Goal: Register for event/course: Sign up to attend an event or enroll in a course

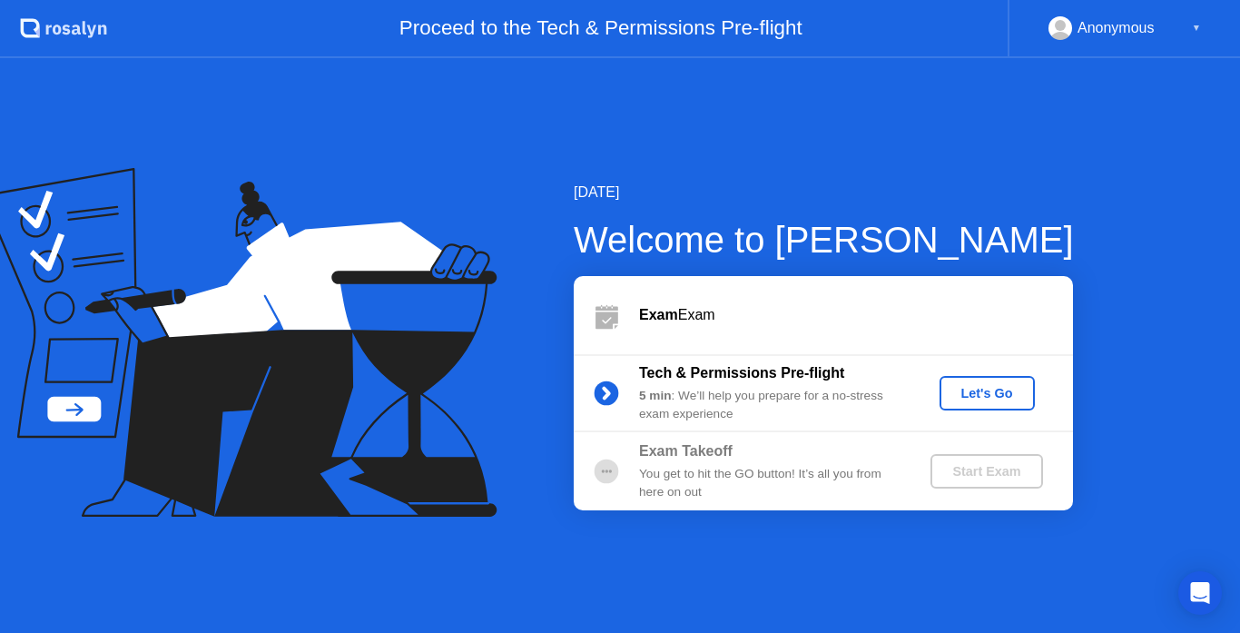
click at [983, 394] on div "Let's Go" at bounding box center [987, 393] width 81 height 15
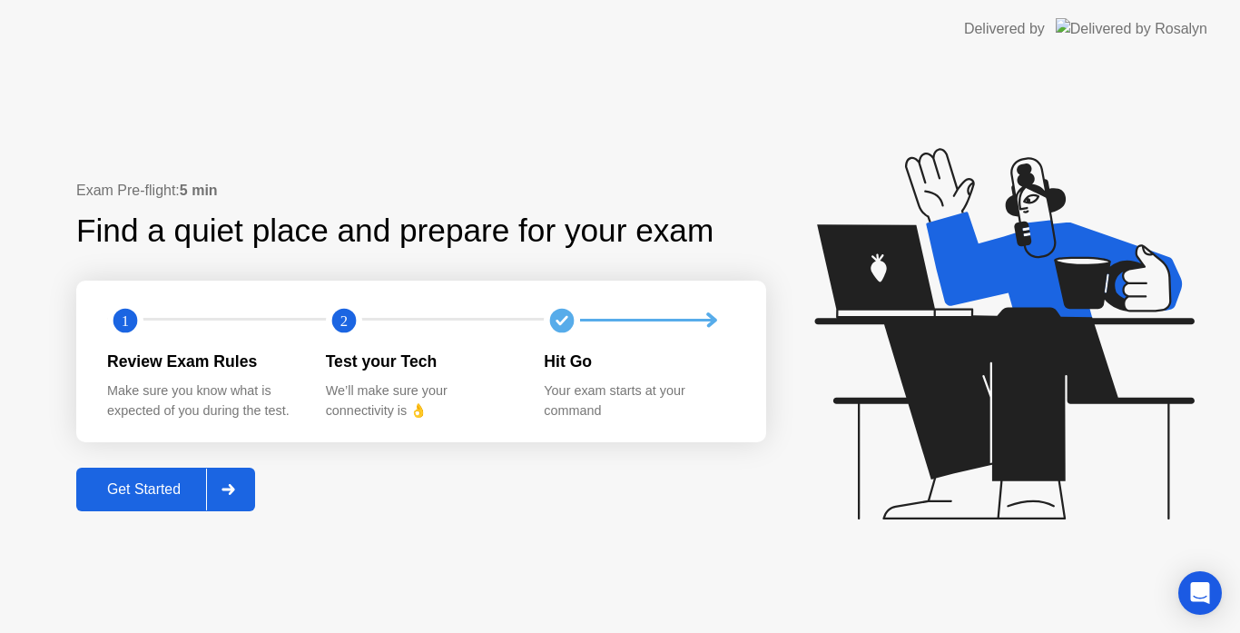
click at [154, 474] on button "Get Started" at bounding box center [165, 489] width 179 height 44
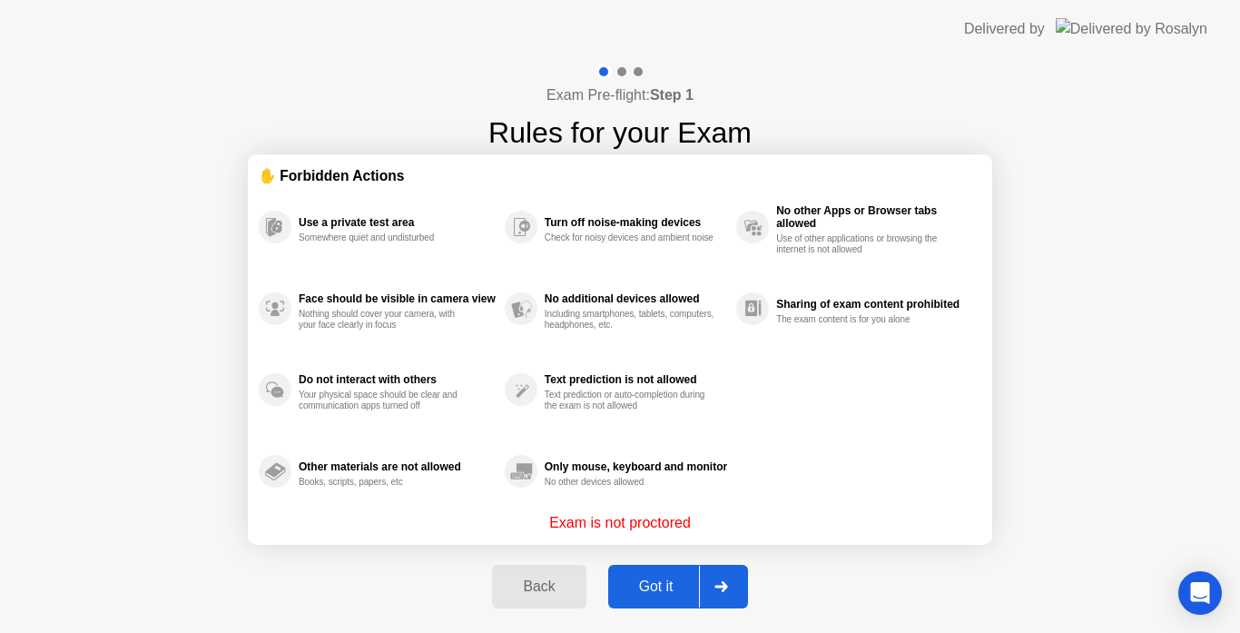
click at [664, 584] on div "Got it" at bounding box center [656, 586] width 85 height 16
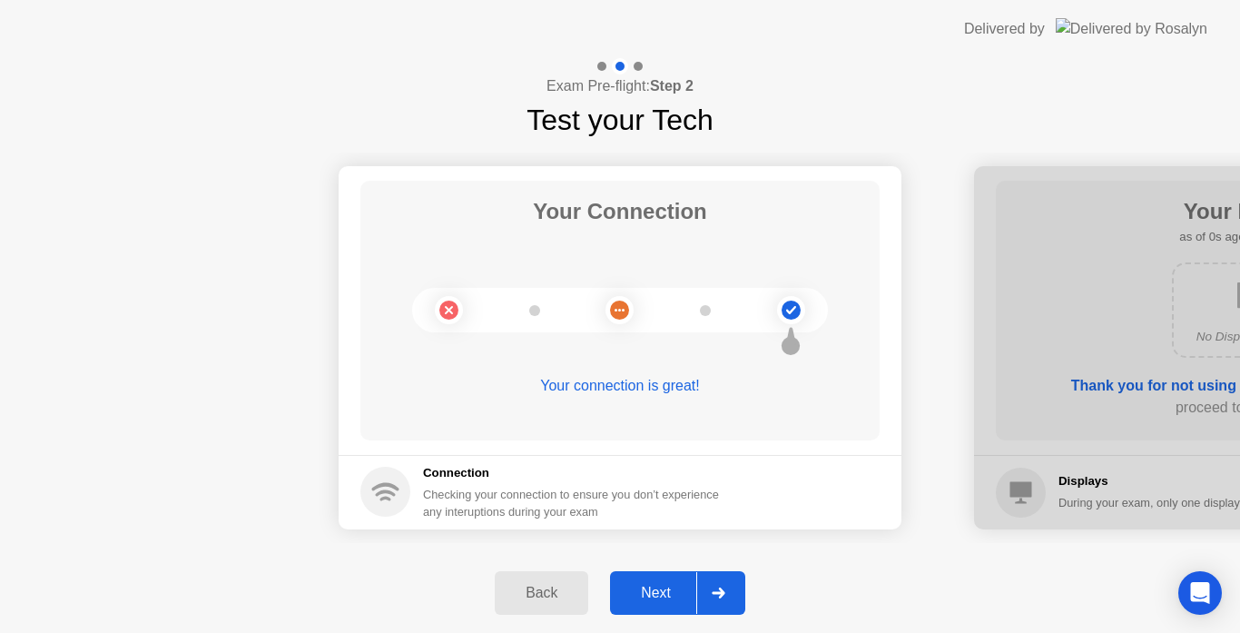
click at [682, 598] on div "Next" at bounding box center [655, 593] width 81 height 16
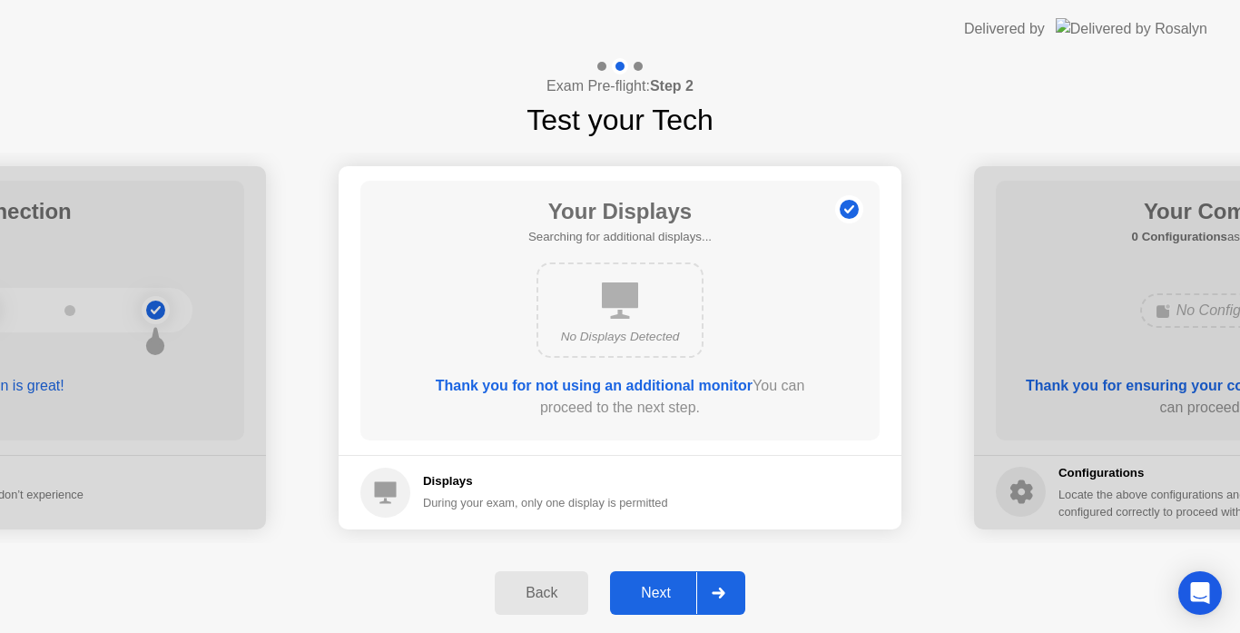
click at [682, 598] on div "Next" at bounding box center [655, 593] width 81 height 16
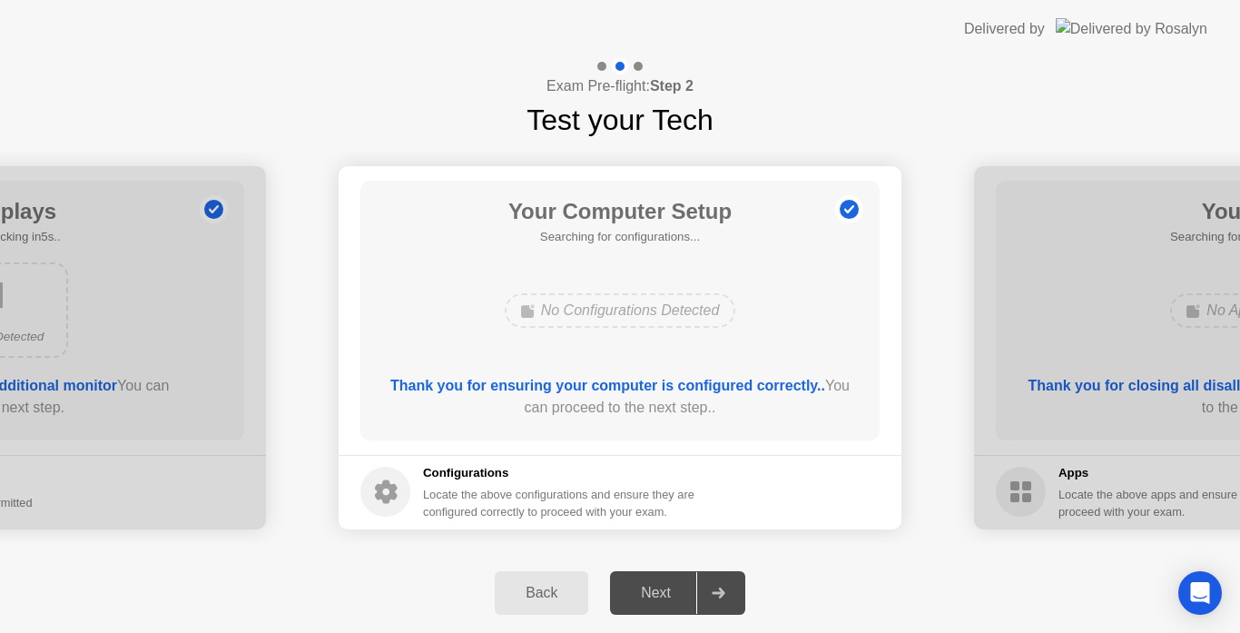
click at [682, 598] on div "Next" at bounding box center [655, 593] width 81 height 16
click at [643, 589] on div "Next" at bounding box center [655, 593] width 81 height 16
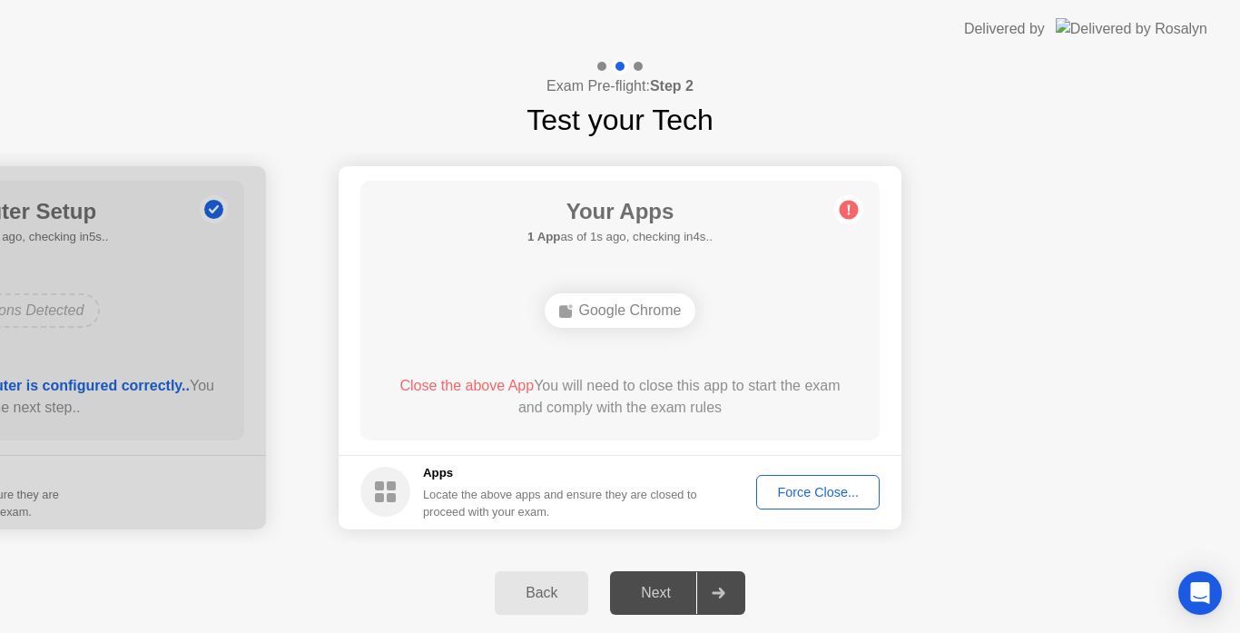
click at [802, 477] on button "Force Close..." at bounding box center [817, 492] width 123 height 34
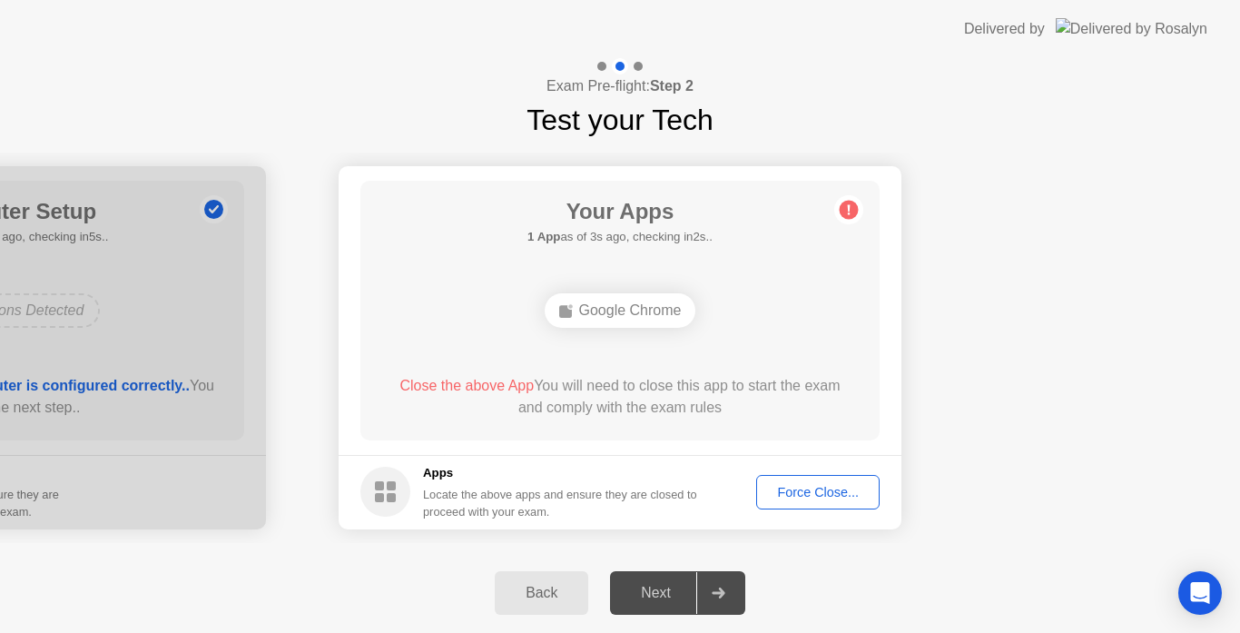
click at [785, 490] on div "Force Close..." at bounding box center [818, 492] width 111 height 15
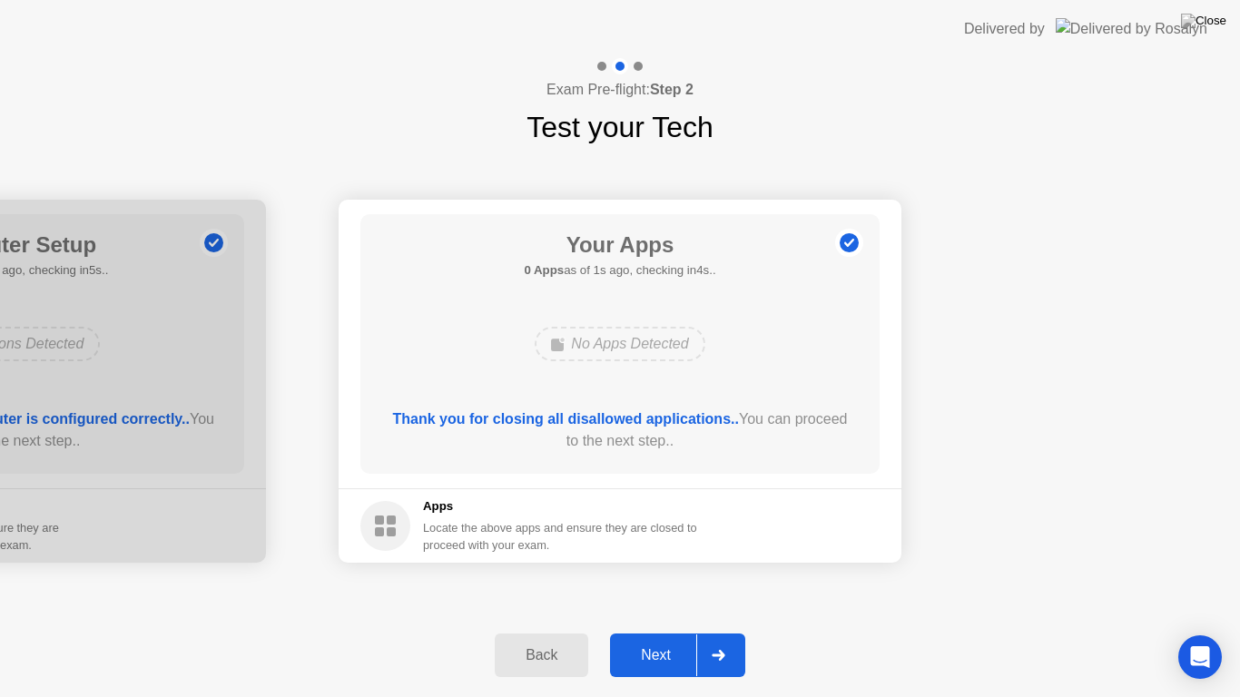
click at [655, 632] on button "Next" at bounding box center [677, 656] width 135 height 44
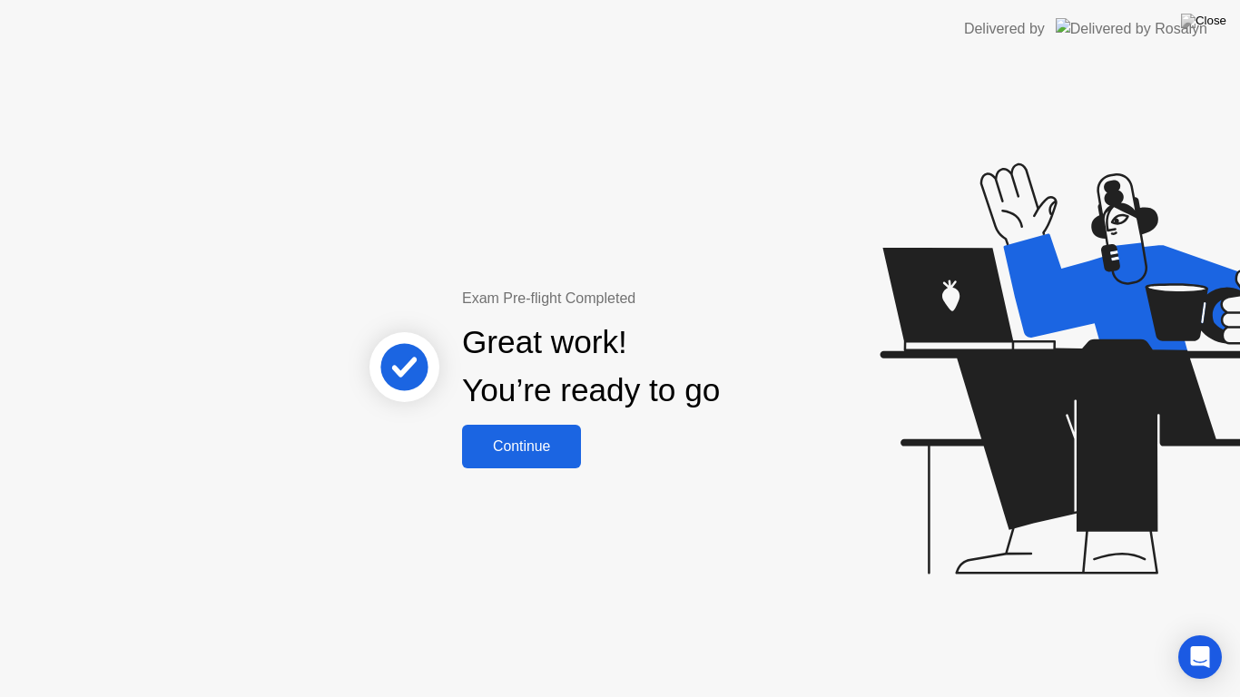
click at [511, 448] on div "Continue" at bounding box center [521, 446] width 108 height 16
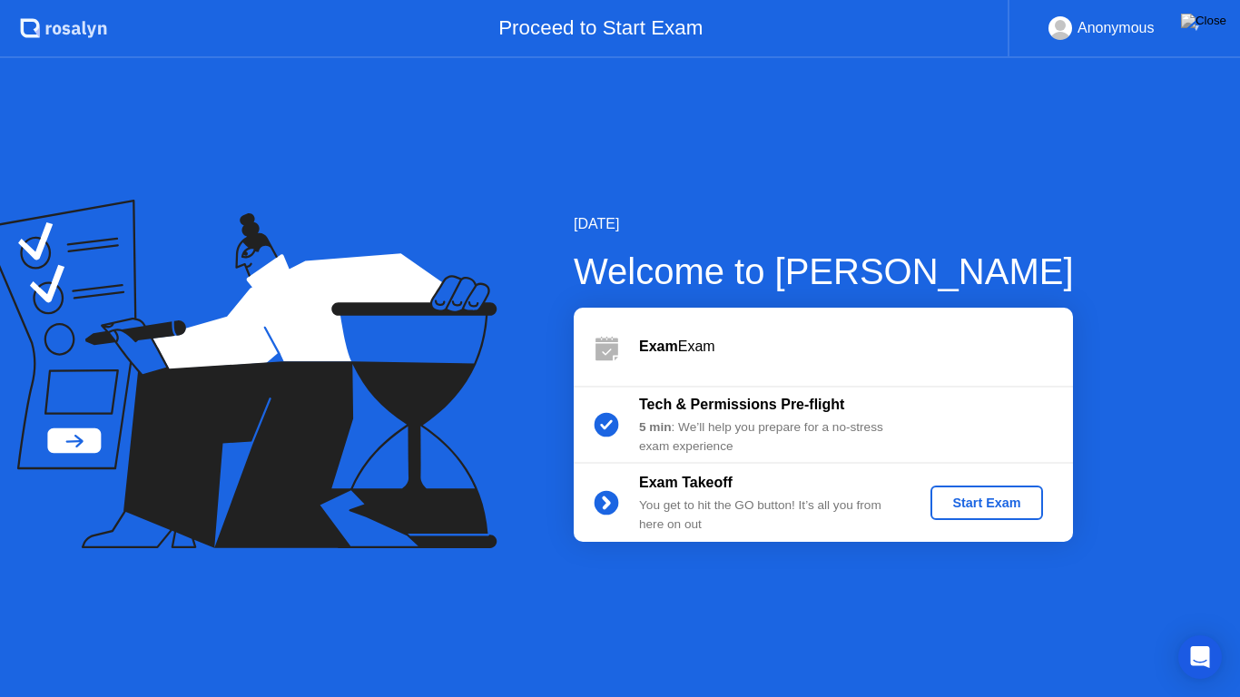
click at [992, 506] on div "Start Exam" at bounding box center [986, 503] width 97 height 15
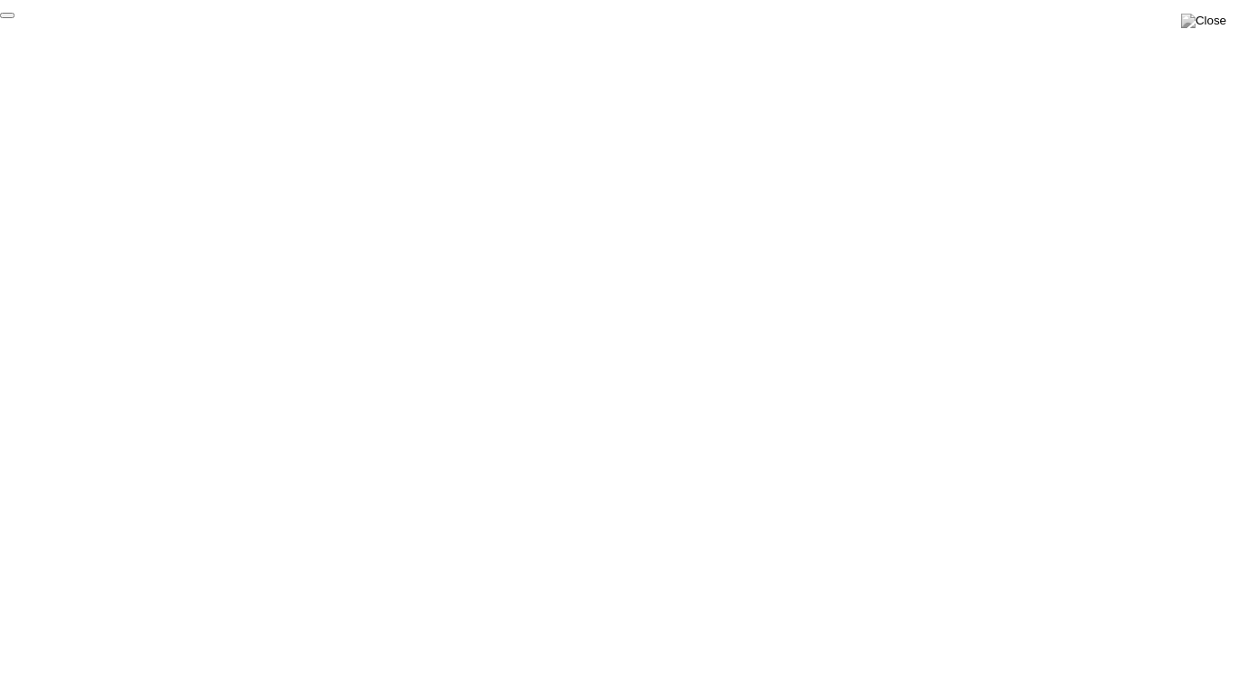
click at [15, 18] on button "End Proctoring Session" at bounding box center [7, 15] width 15 height 5
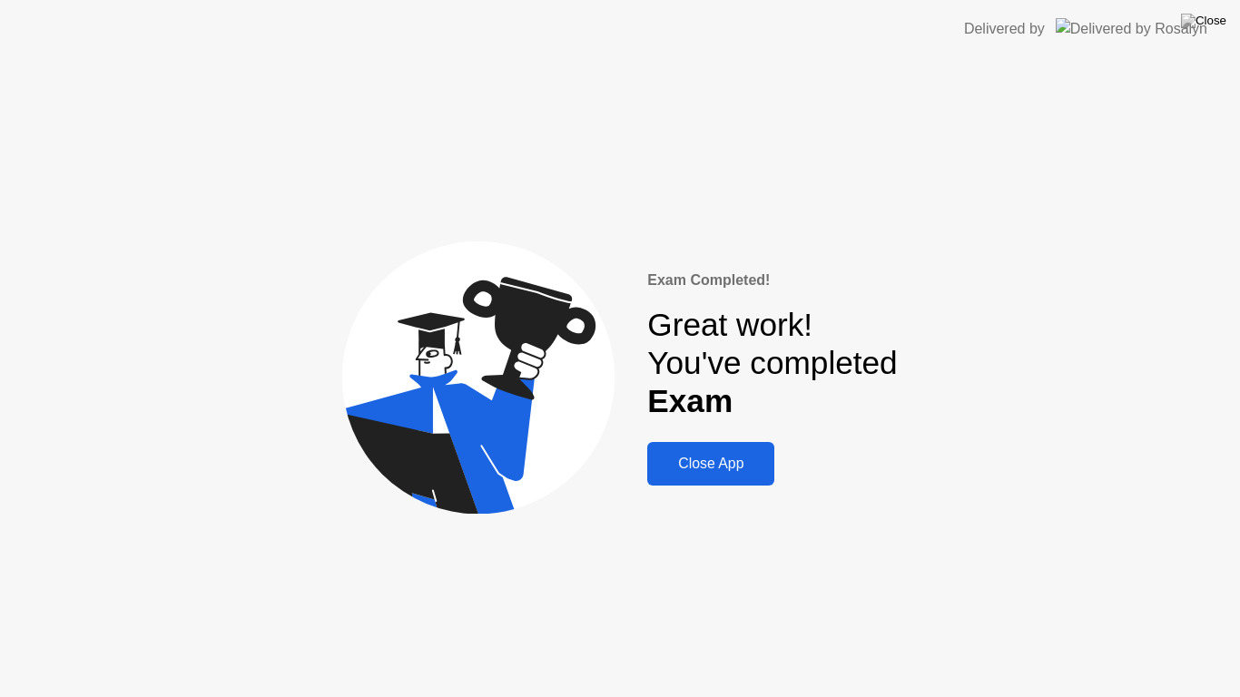
click at [716, 468] on div "Close App" at bounding box center [711, 464] width 116 height 16
